Goal: Task Accomplishment & Management: Use online tool/utility

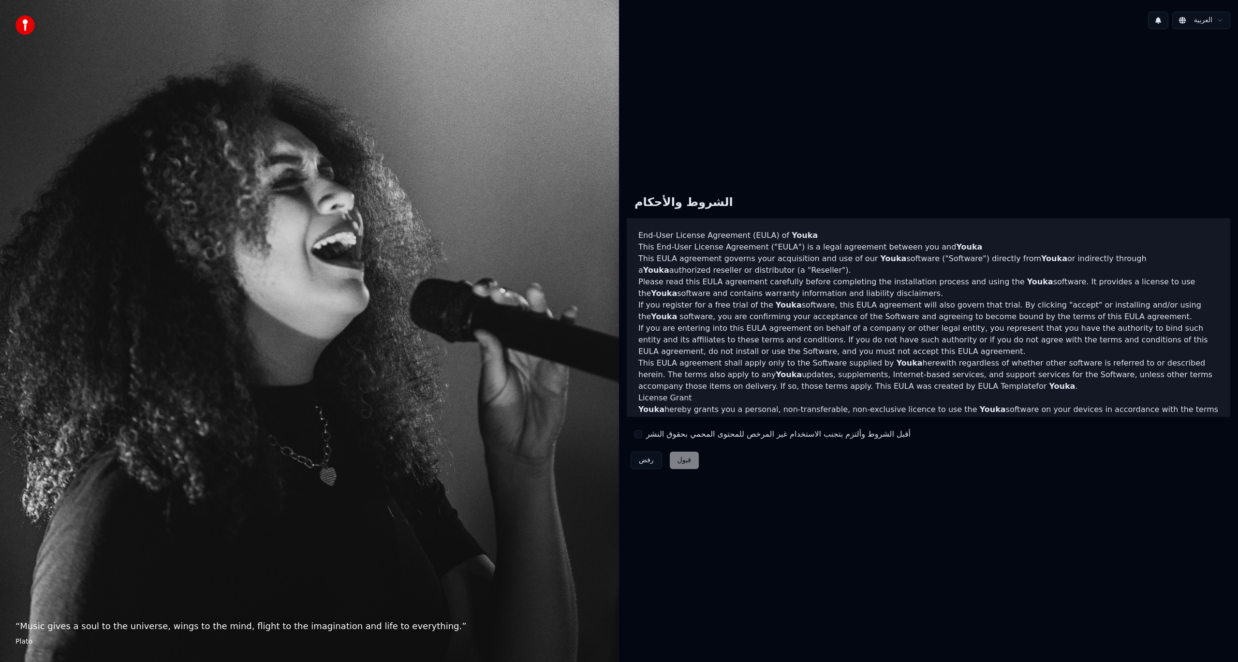
click at [638, 434] on button "أقبل الشروط وألتزم بتجنب الاستخدام غير المرخص للمحتوى المحمي بحقوق النشر" at bounding box center [638, 434] width 8 height 8
click at [683, 460] on button "قبول" at bounding box center [684, 460] width 29 height 17
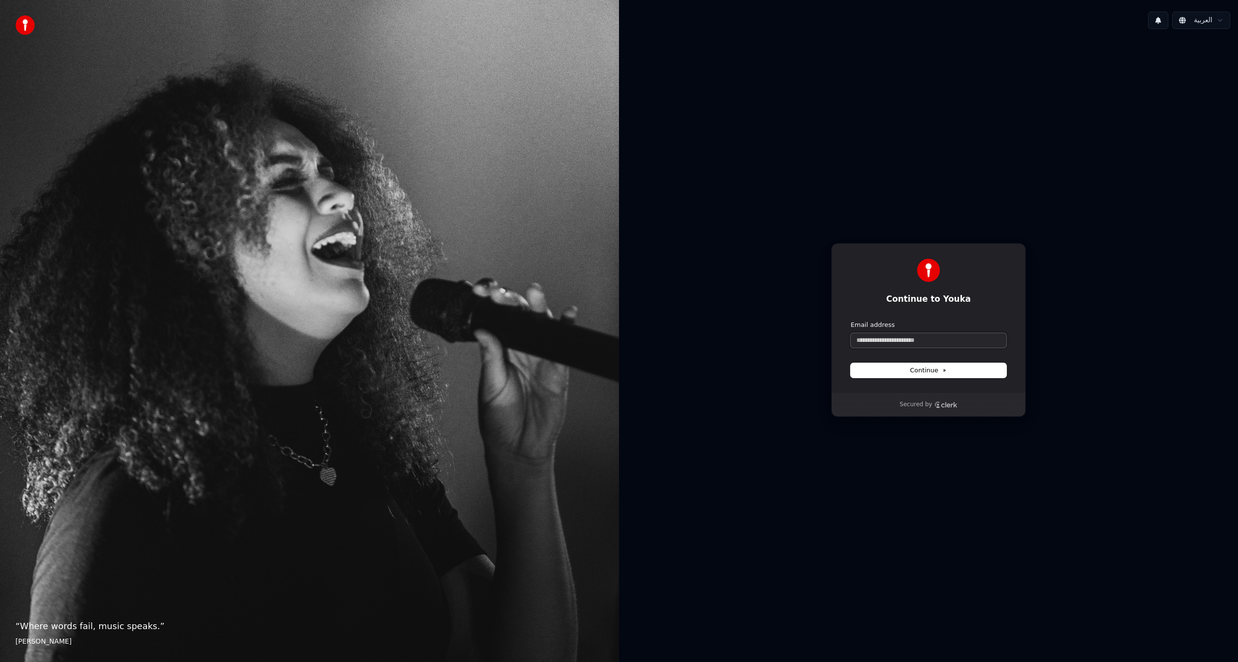
click at [906, 338] on input "Email address" at bounding box center [929, 340] width 156 height 15
click at [929, 368] on span "Continue" at bounding box center [928, 370] width 37 height 9
click at [988, 369] on button "Continue" at bounding box center [929, 370] width 156 height 15
click at [866, 391] on div "Continue to Youka Continue with Google or Email address Continue" at bounding box center [928, 318] width 194 height 150
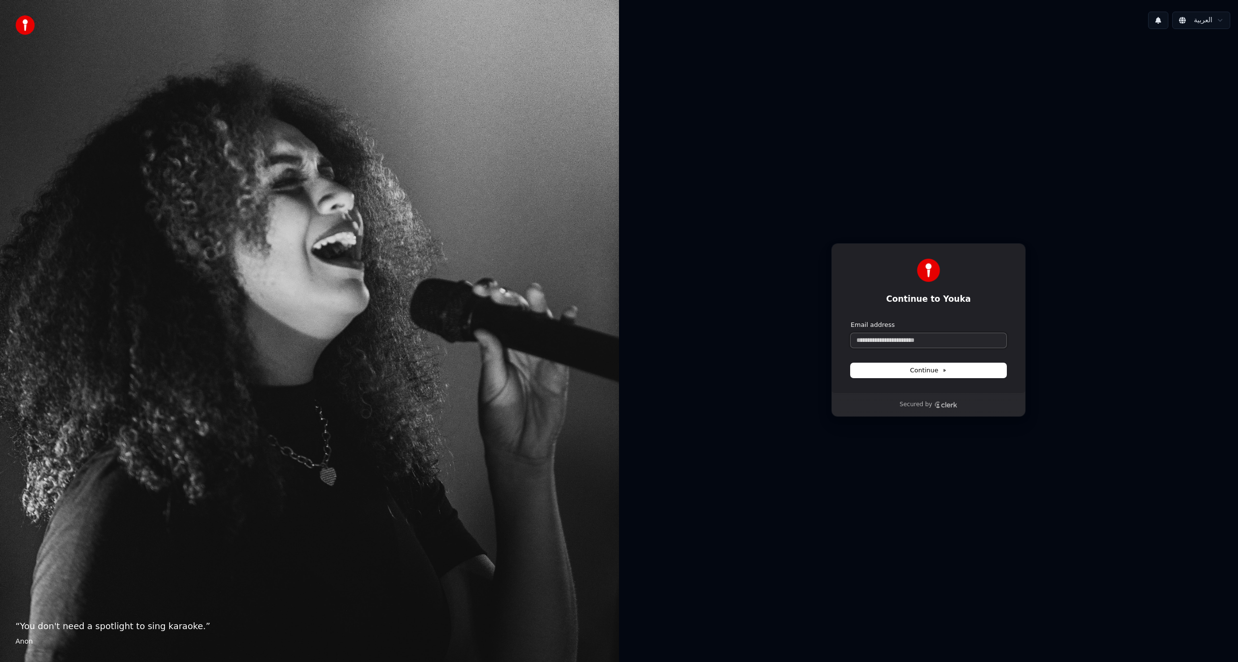
click at [881, 341] on input "Email address" at bounding box center [929, 340] width 156 height 15
type input "*"
click at [851, 321] on button "submit" at bounding box center [851, 321] width 0 height 0
type input "**********"
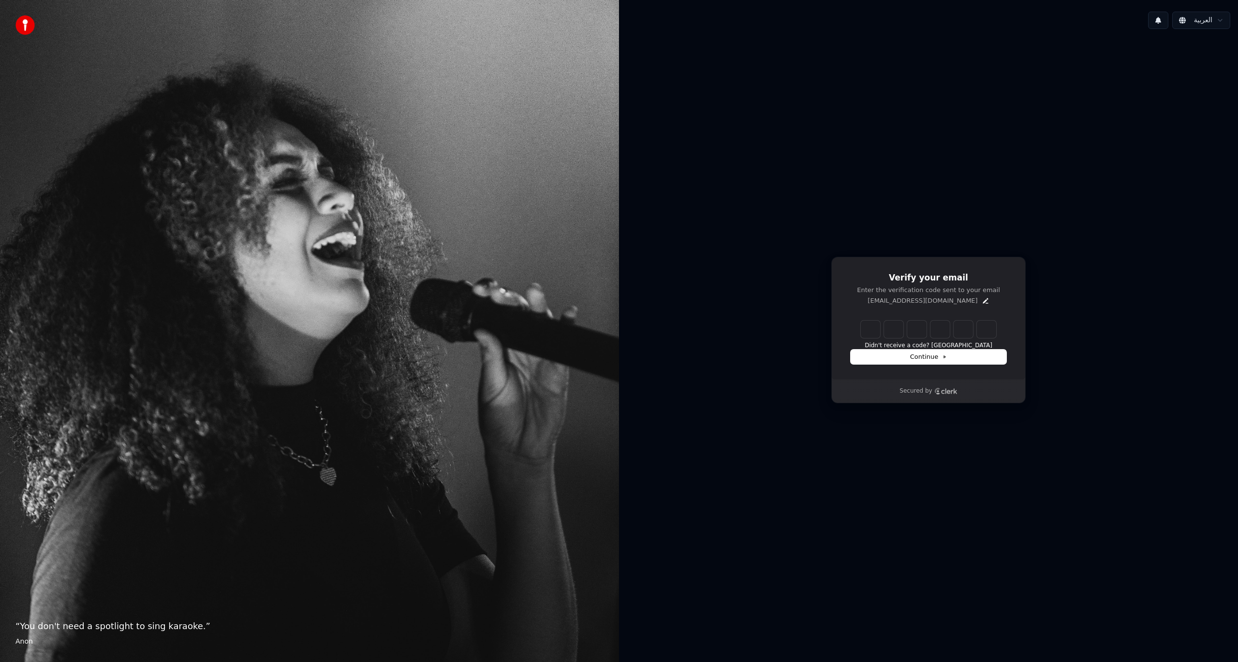
click at [859, 326] on div "Didn't receive a code? [GEOGRAPHIC_DATA]" at bounding box center [929, 335] width 156 height 29
click at [870, 335] on input "Enter verification code" at bounding box center [938, 329] width 155 height 17
type input "******"
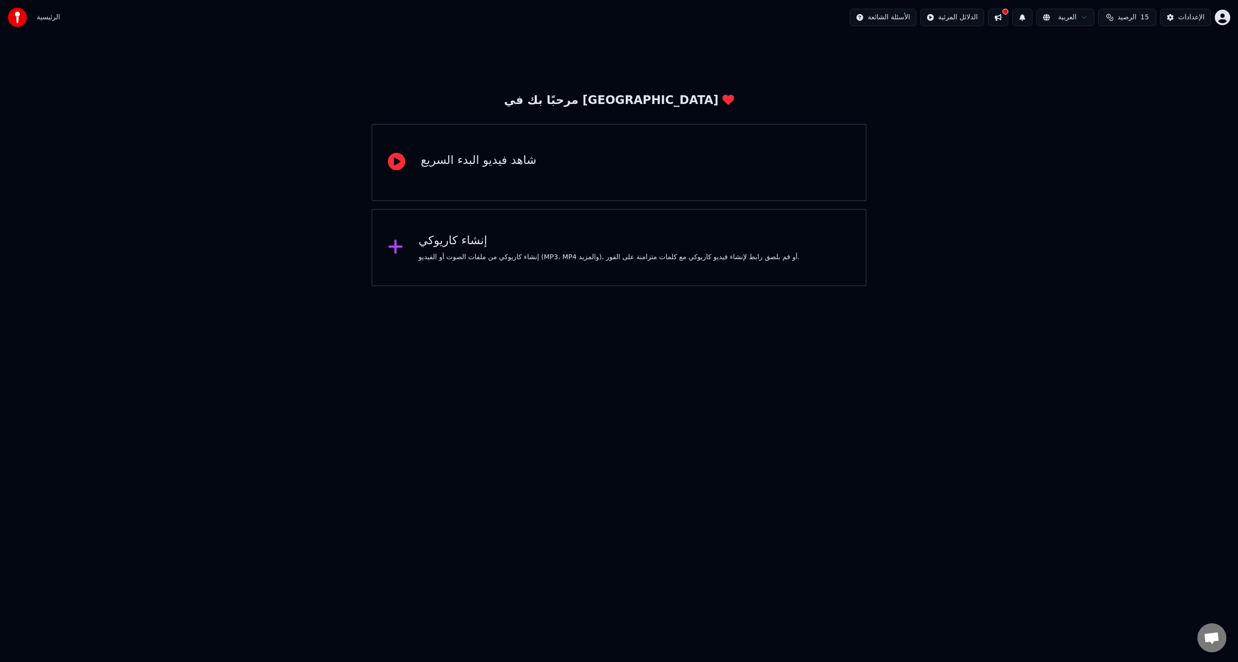
click at [458, 250] on div "إنشاء كاريوكي إنشاء كاريوكي من ملفات الصوت أو الفيديو (MP3، MP4 والمزيد)، أو قم…" at bounding box center [609, 247] width 381 height 29
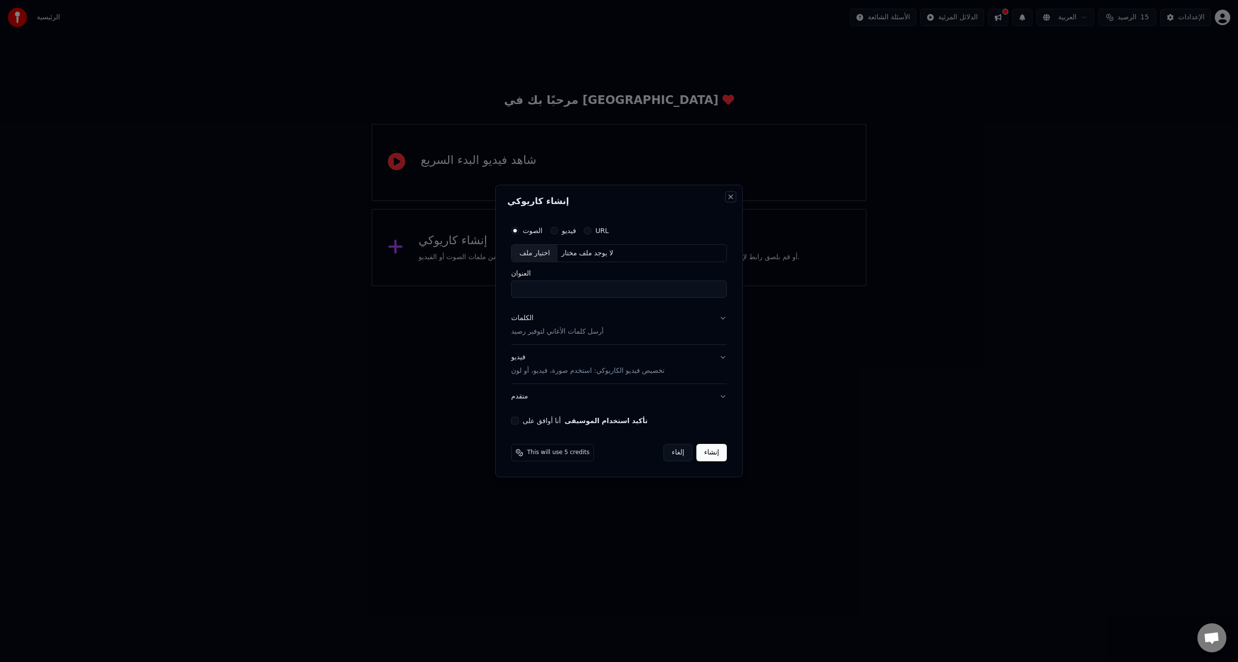
click at [732, 197] on button "Close" at bounding box center [731, 197] width 8 height 8
